Goal: Information Seeking & Learning: Learn about a topic

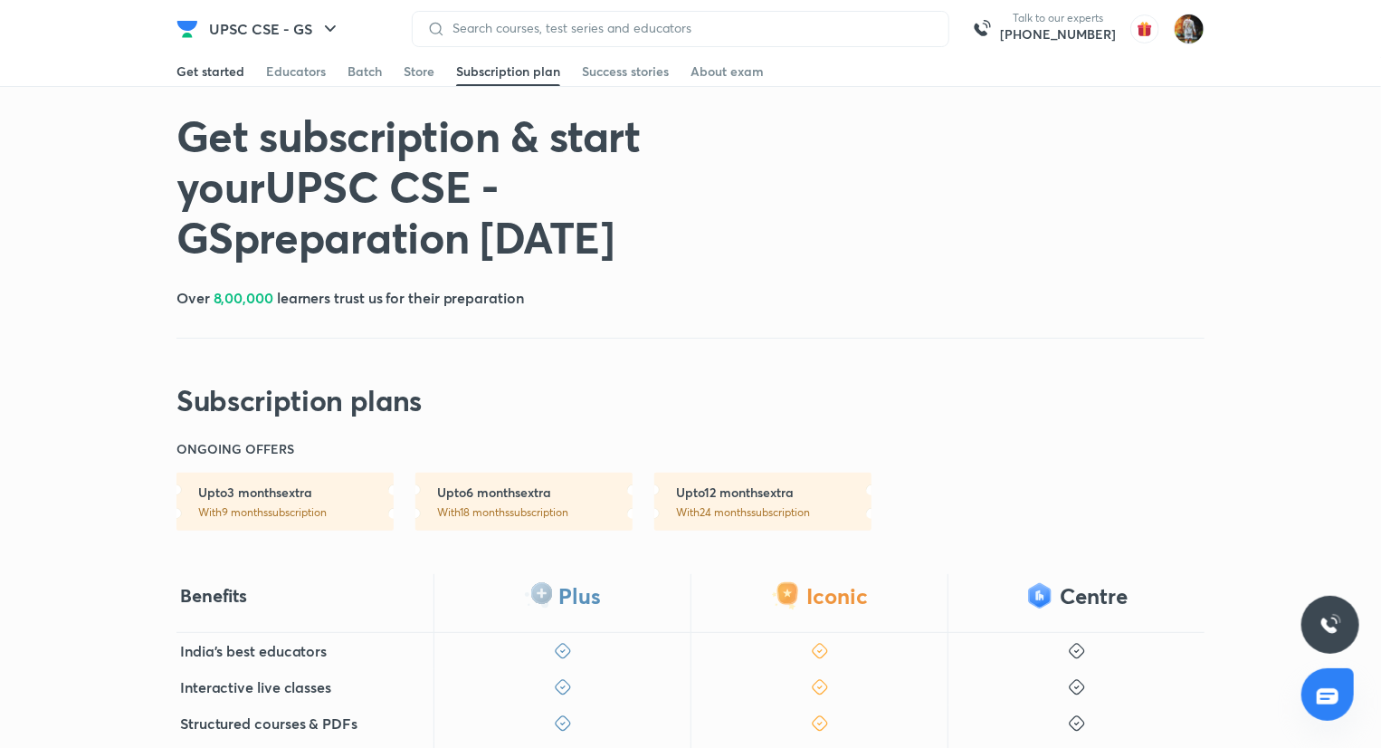
click at [212, 81] on div "Get started" at bounding box center [210, 71] width 68 height 18
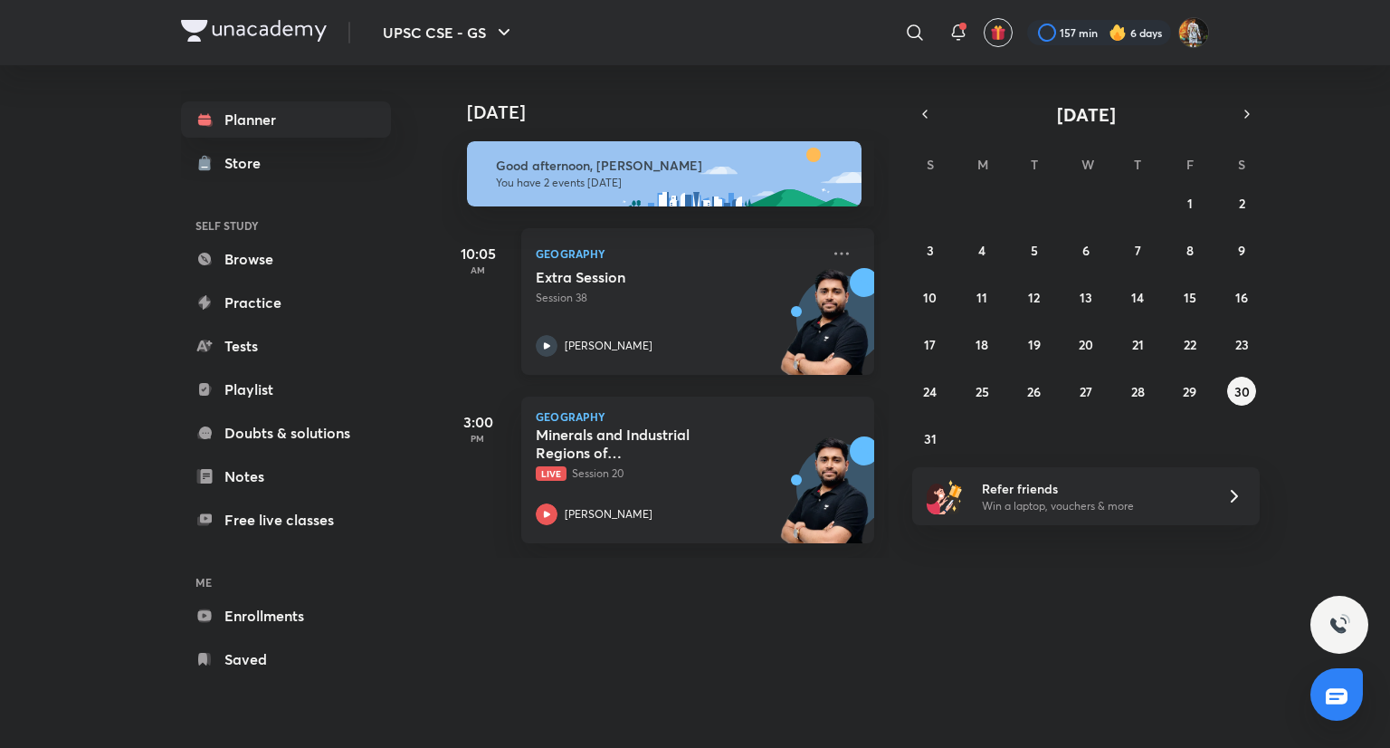
click at [692, 294] on p "Session 38" at bounding box center [678, 298] width 284 height 16
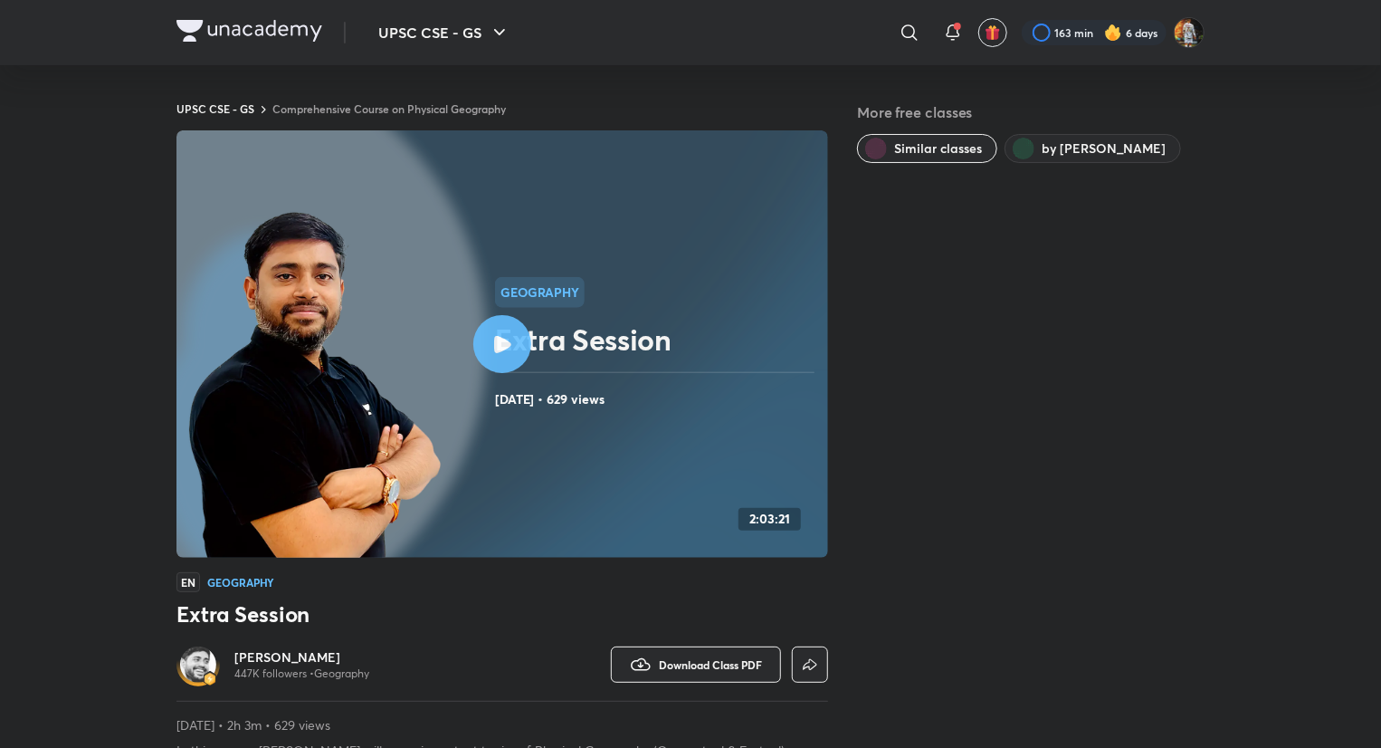
click at [286, 27] on img at bounding box center [249, 31] width 146 height 22
